Goal: Task Accomplishment & Management: Manage account settings

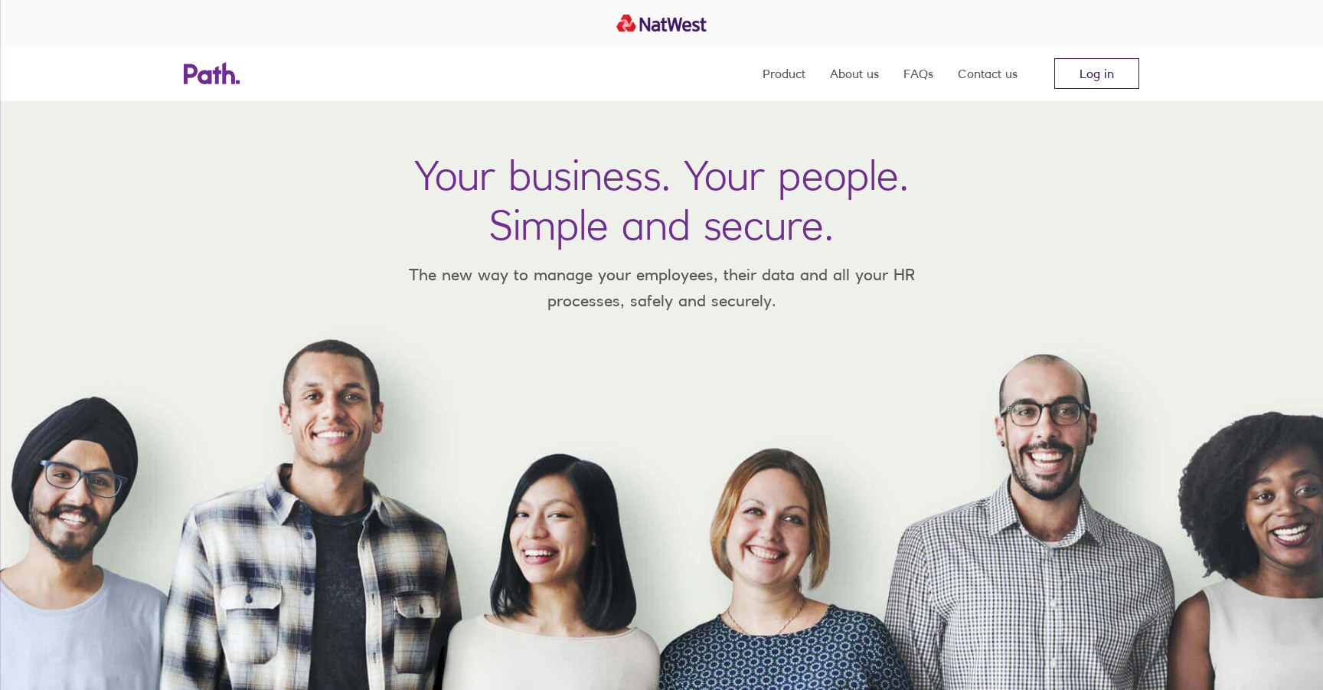
click at [1081, 60] on link "Log in" at bounding box center [1096, 73] width 85 height 31
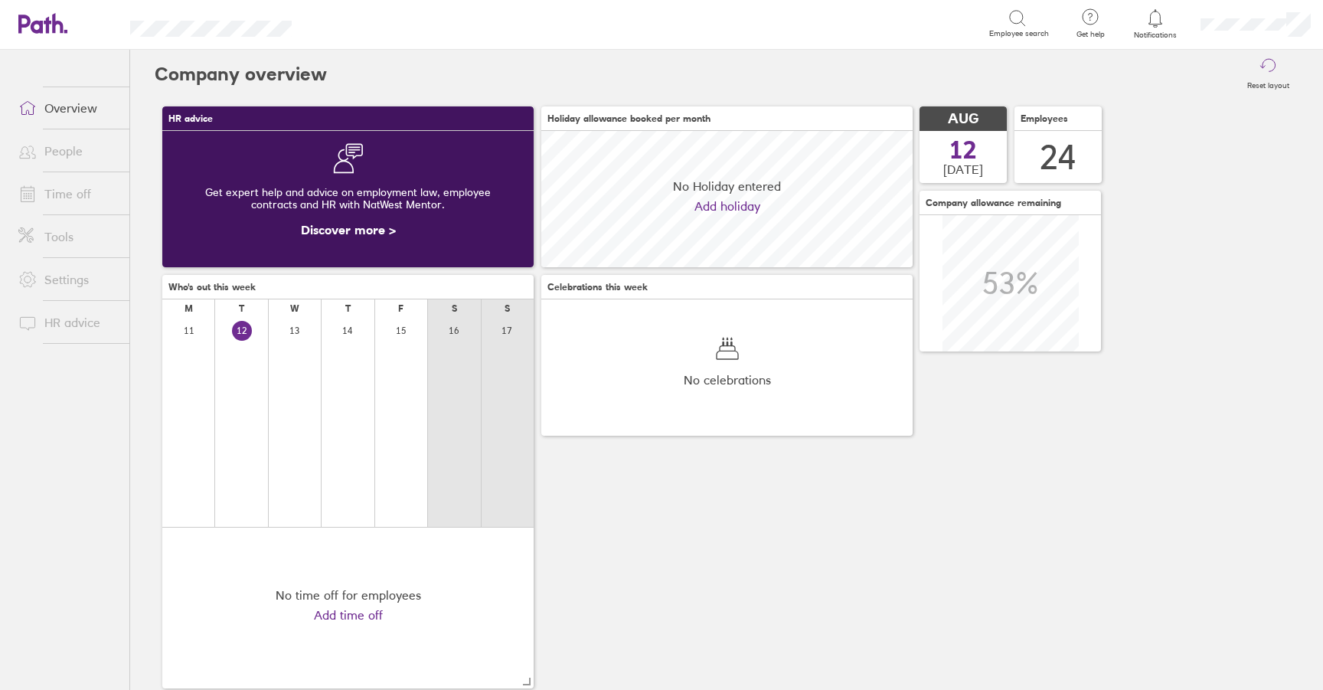
scroll to position [136, 371]
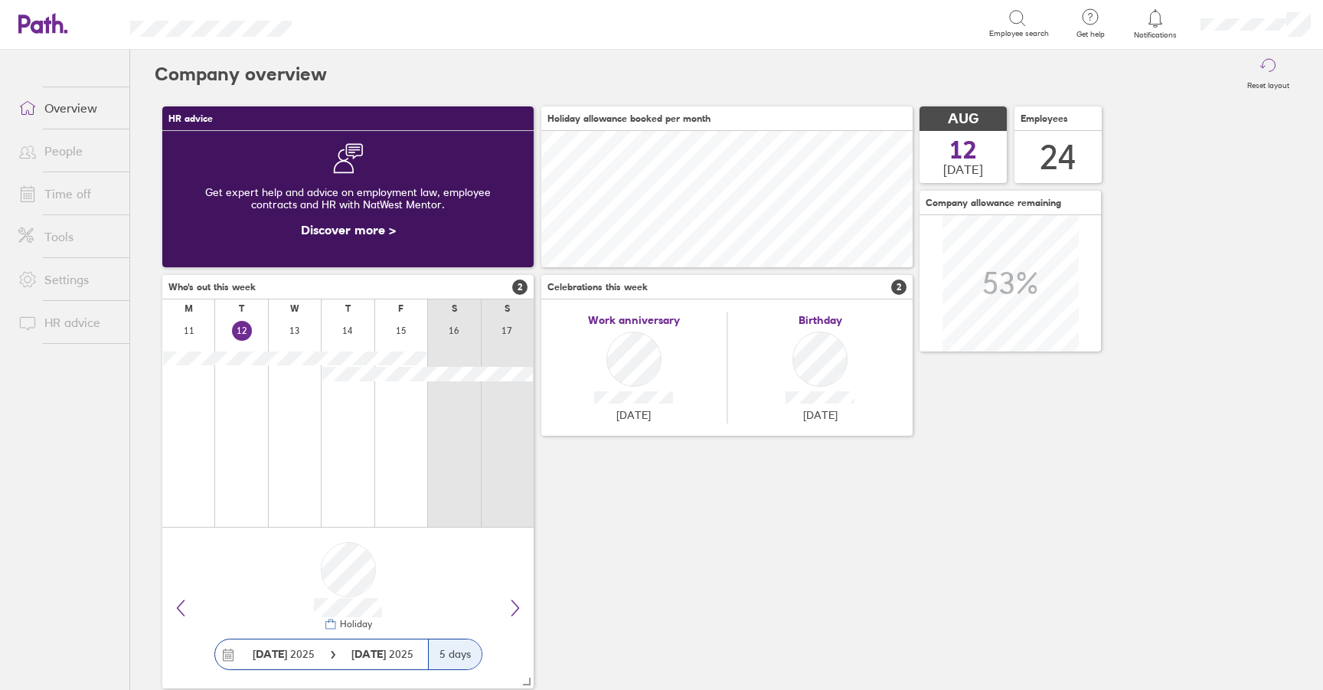
click at [1152, 25] on icon at bounding box center [1155, 18] width 18 height 18
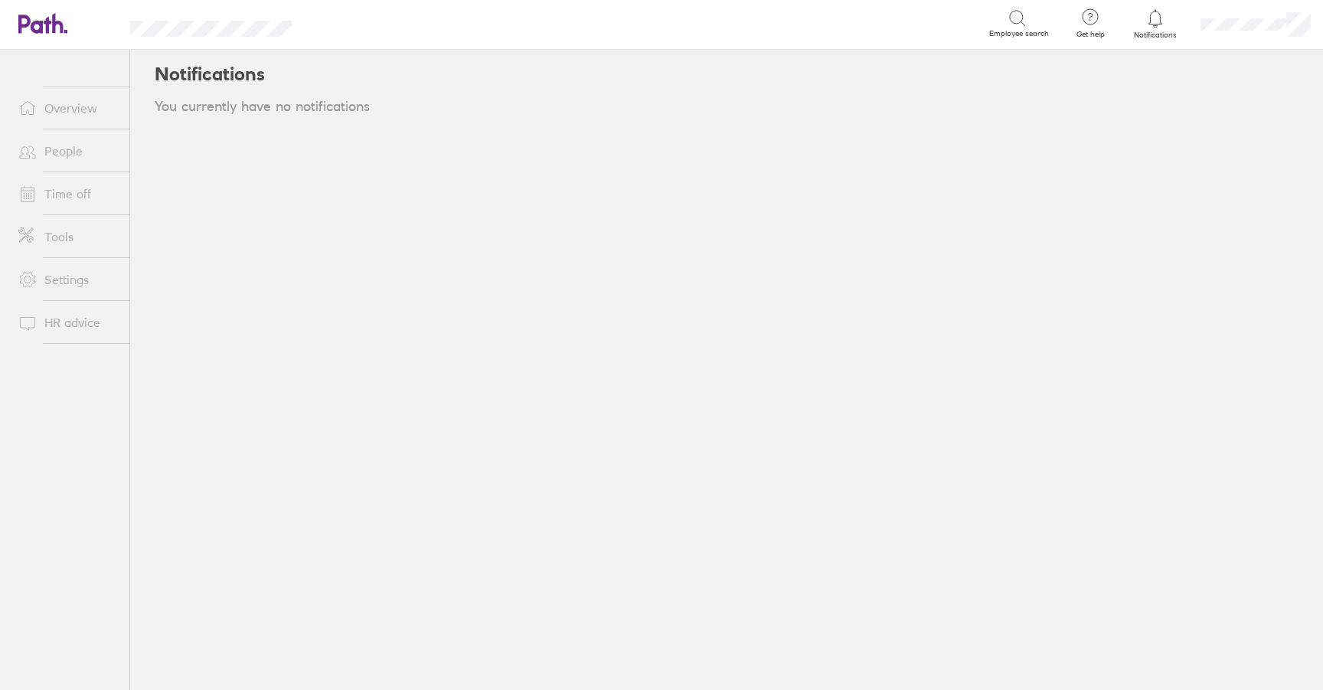
click at [1152, 25] on icon at bounding box center [1155, 18] width 18 height 18
click at [83, 145] on link "People" at bounding box center [67, 151] width 123 height 31
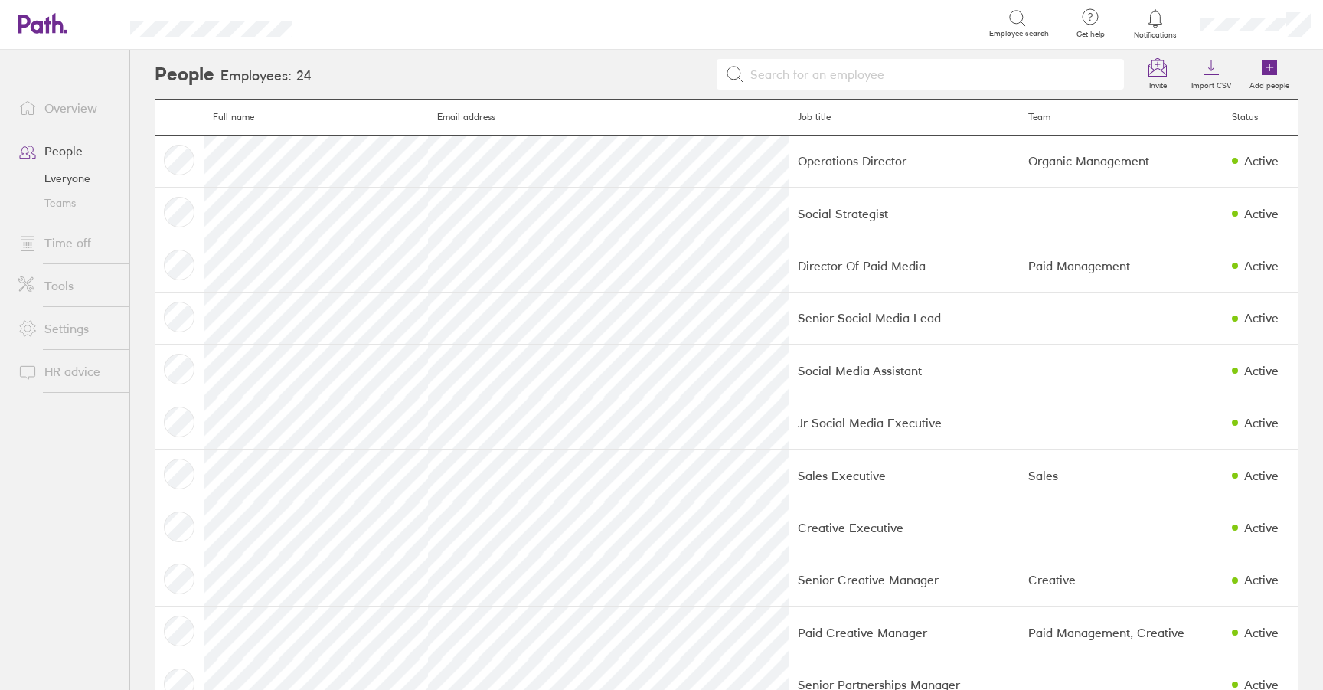
click at [83, 247] on link "Time off" at bounding box center [67, 242] width 123 height 31
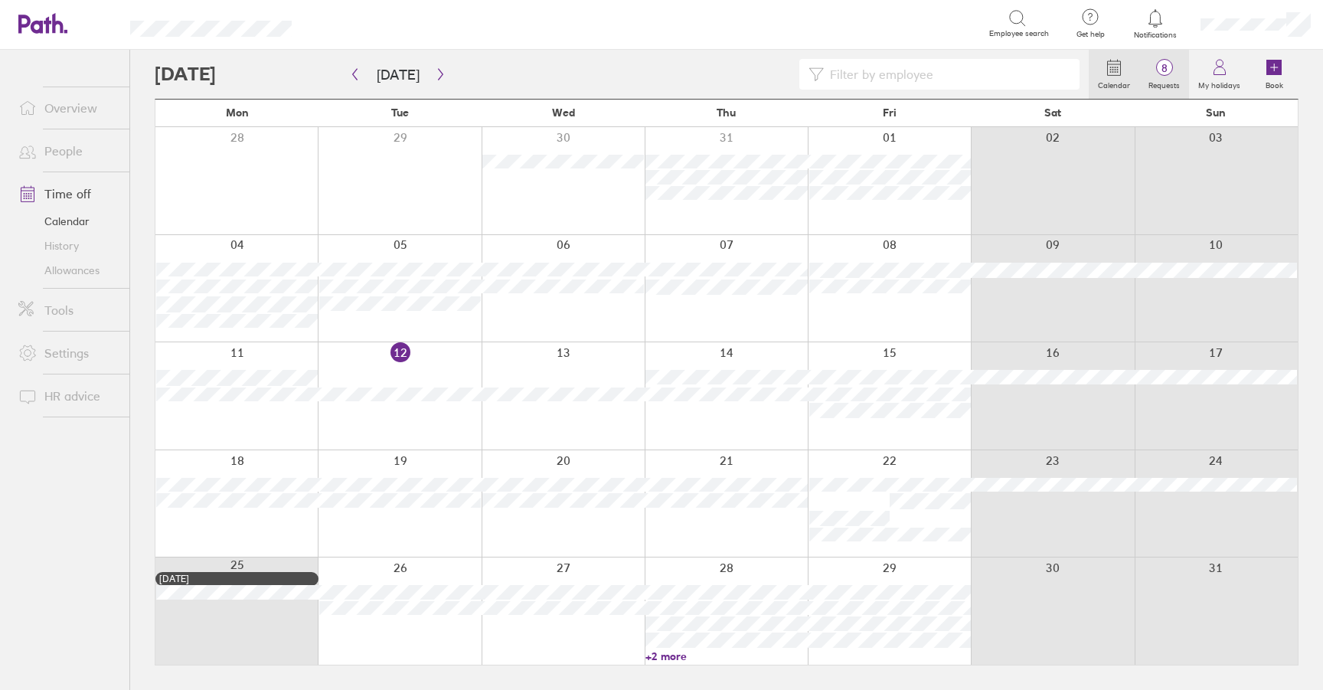
click at [1173, 75] on icon at bounding box center [1164, 67] width 18 height 18
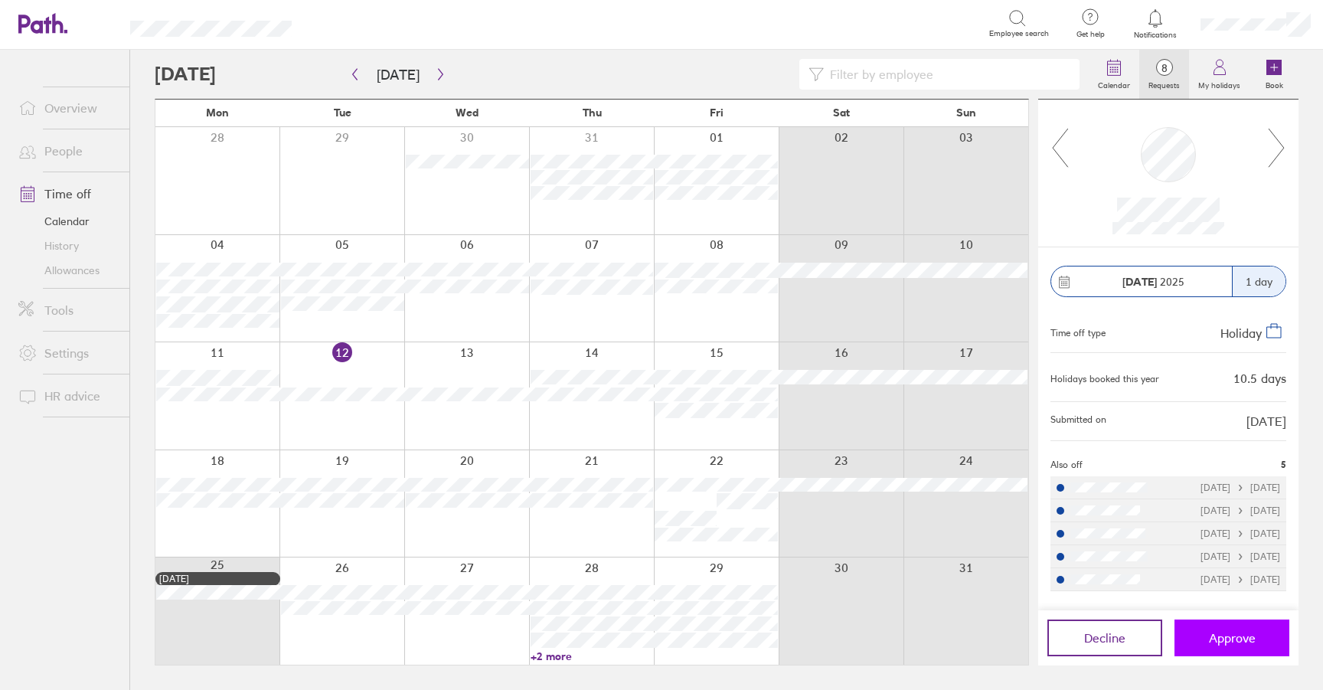
click at [1237, 635] on span "Approve" at bounding box center [1232, 638] width 47 height 14
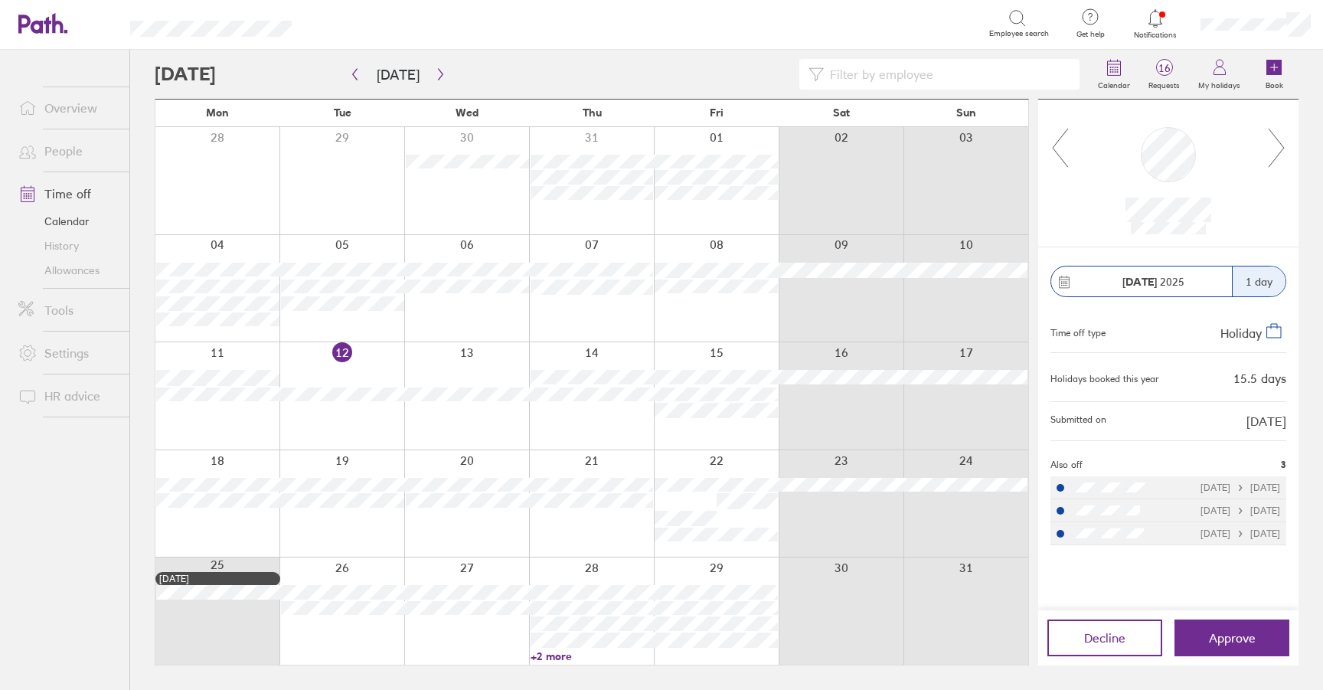
click at [1275, 153] on icon at bounding box center [1276, 147] width 19 height 41
click at [1250, 625] on button "Approve" at bounding box center [1232, 637] width 115 height 37
click at [1277, 158] on icon at bounding box center [1276, 147] width 19 height 41
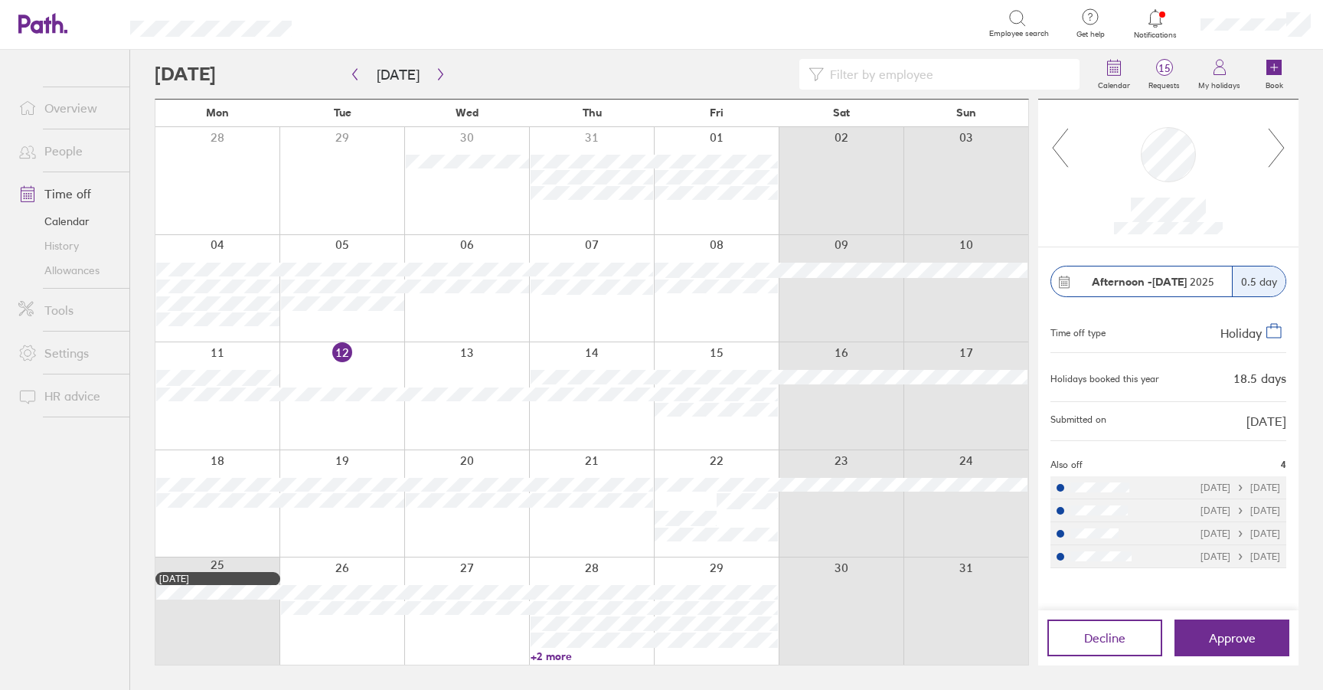
click at [1277, 158] on icon at bounding box center [1276, 147] width 19 height 41
click at [1056, 148] on icon at bounding box center [1060, 147] width 19 height 41
click at [1281, 145] on icon at bounding box center [1276, 148] width 15 height 38
click at [1051, 154] on icon at bounding box center [1060, 147] width 19 height 41
click at [1235, 644] on span "Approve" at bounding box center [1232, 638] width 47 height 14
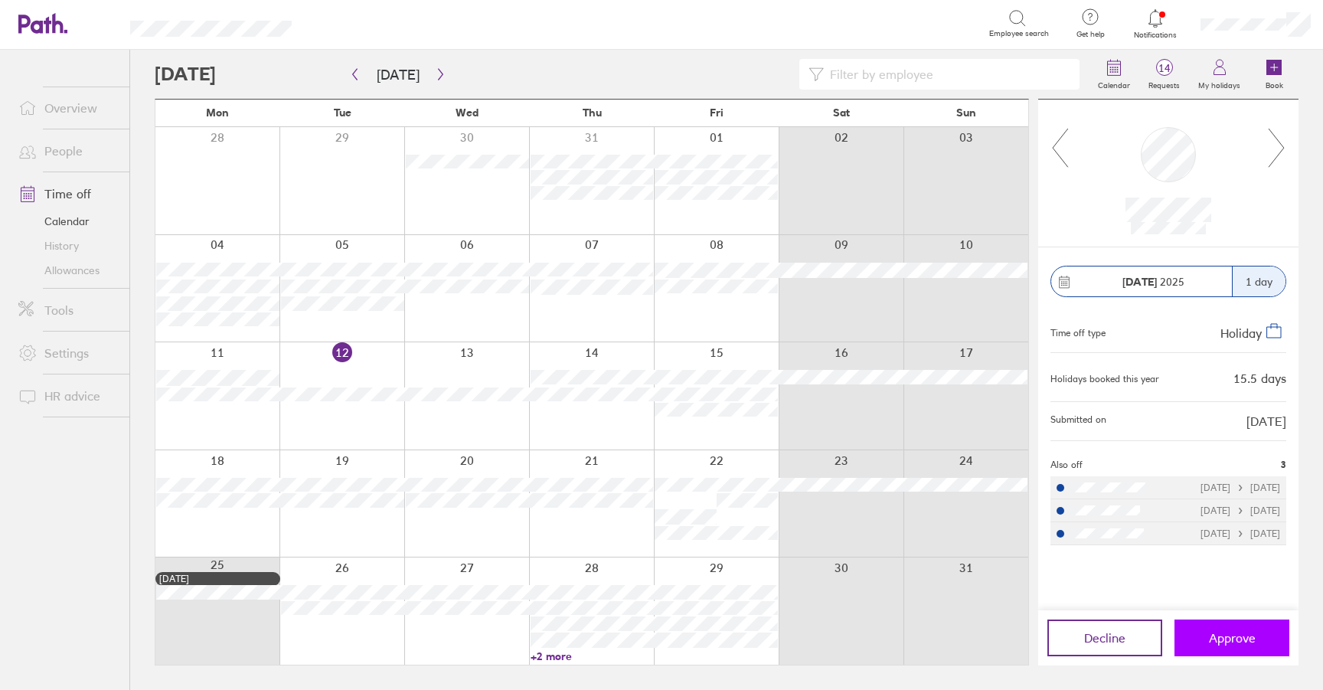
click at [1253, 641] on span "Approve" at bounding box center [1232, 638] width 47 height 14
click at [1254, 116] on div at bounding box center [1169, 173] width 198 height 123
click at [1276, 151] on icon at bounding box center [1276, 147] width 19 height 41
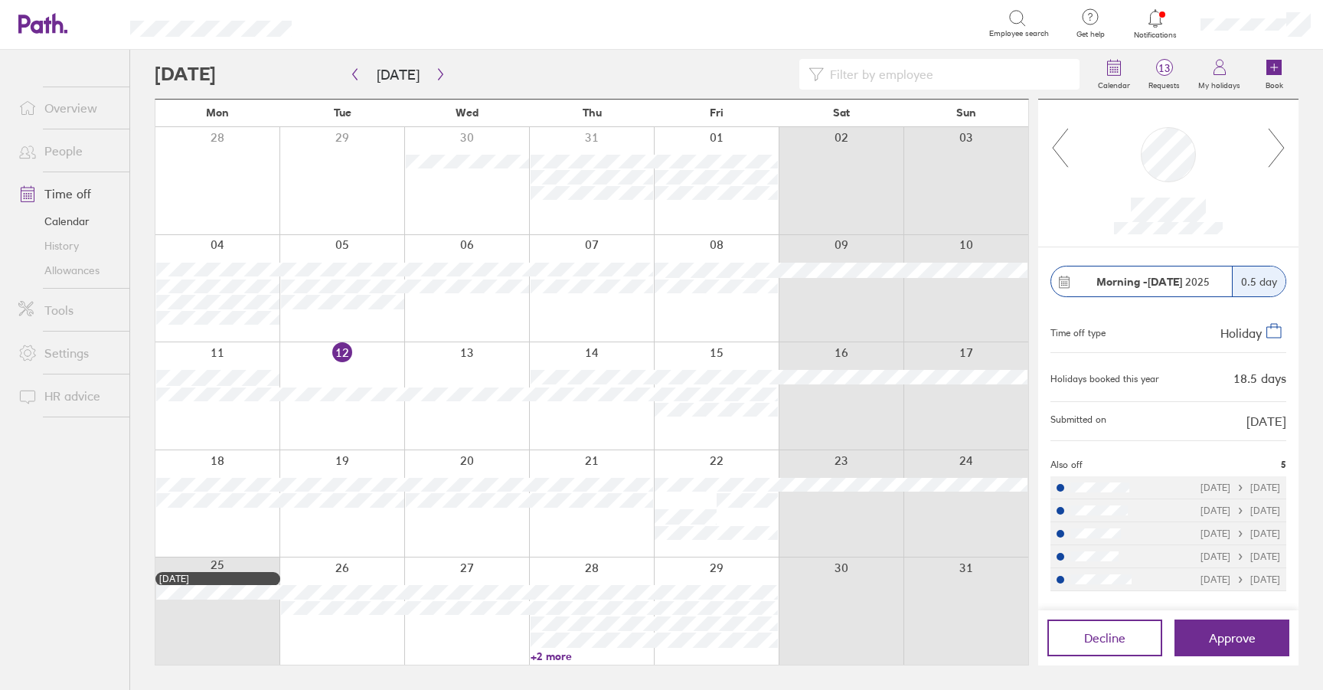
click at [1276, 151] on icon at bounding box center [1276, 147] width 19 height 41
click at [1054, 142] on icon at bounding box center [1060, 147] width 19 height 41
click at [1220, 633] on span "Approve" at bounding box center [1232, 638] width 47 height 14
click at [1274, 152] on icon at bounding box center [1276, 147] width 19 height 41
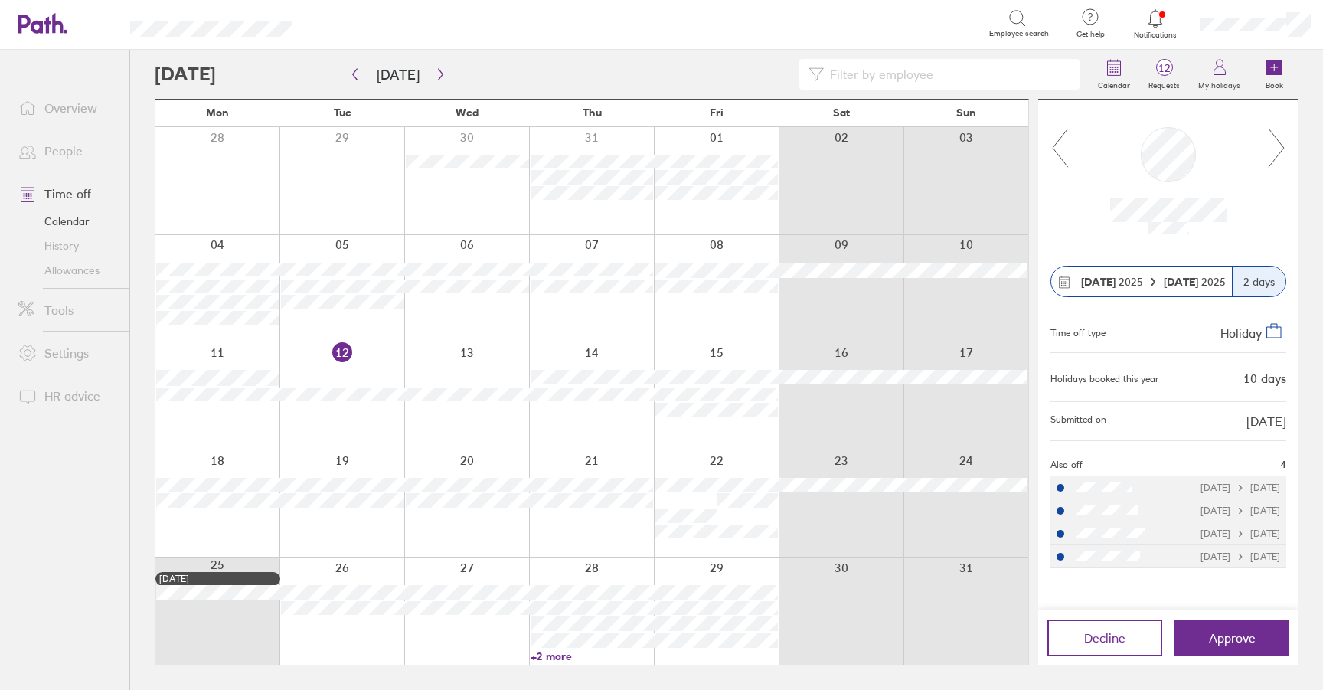
click at [1274, 152] on icon at bounding box center [1276, 147] width 19 height 41
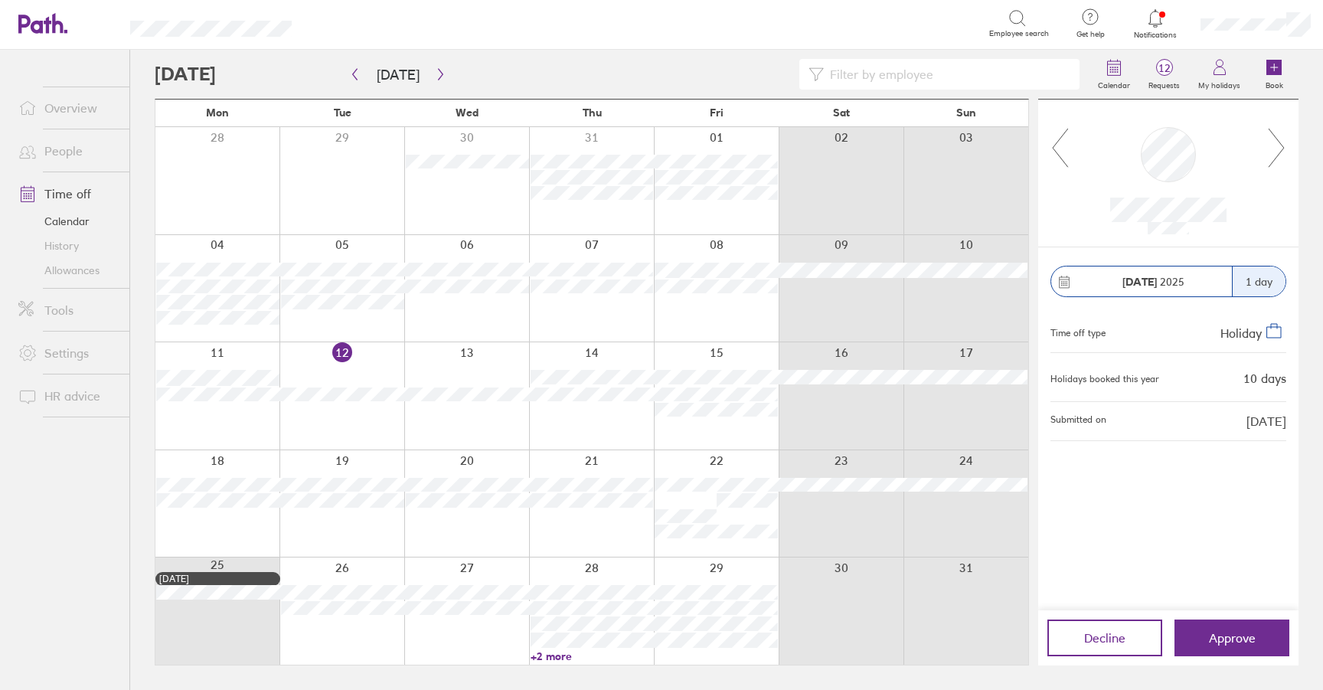
click at [1274, 152] on icon at bounding box center [1276, 147] width 19 height 41
click at [1056, 144] on icon at bounding box center [1060, 147] width 19 height 41
click at [1226, 618] on div "Decline Approve" at bounding box center [1168, 637] width 260 height 55
click at [1214, 647] on button "Approve" at bounding box center [1232, 637] width 115 height 37
